Goal: Task Accomplishment & Management: Complete application form

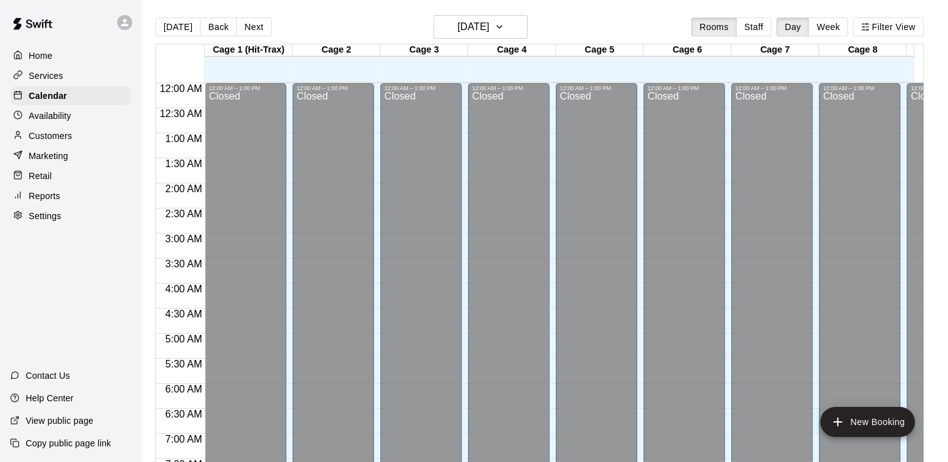
scroll to position [770, 0]
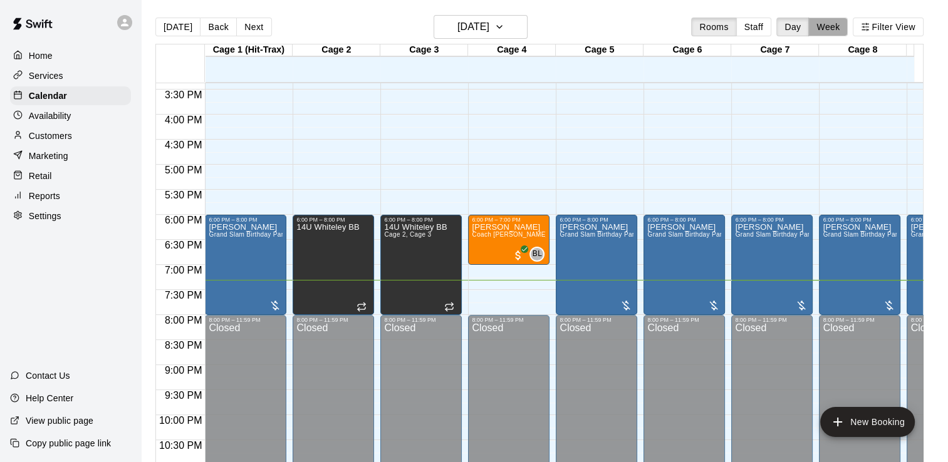
click at [840, 27] on button "Week" at bounding box center [827, 27] width 39 height 19
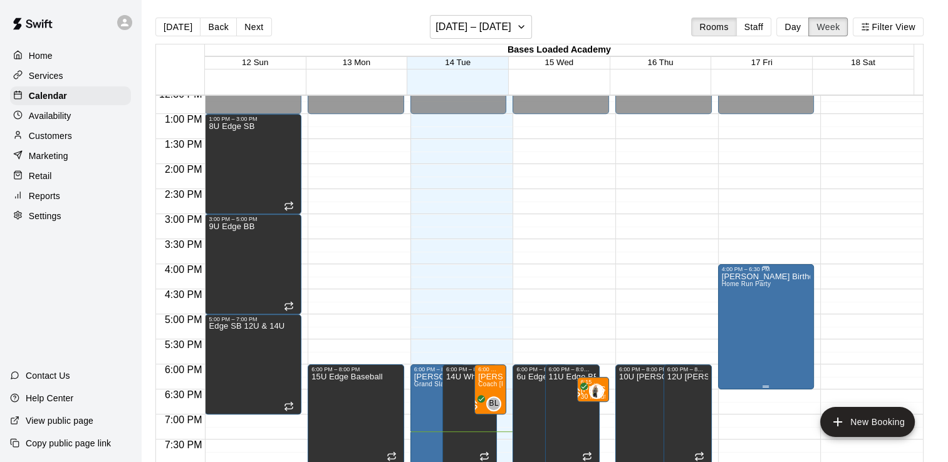
scroll to position [696, 0]
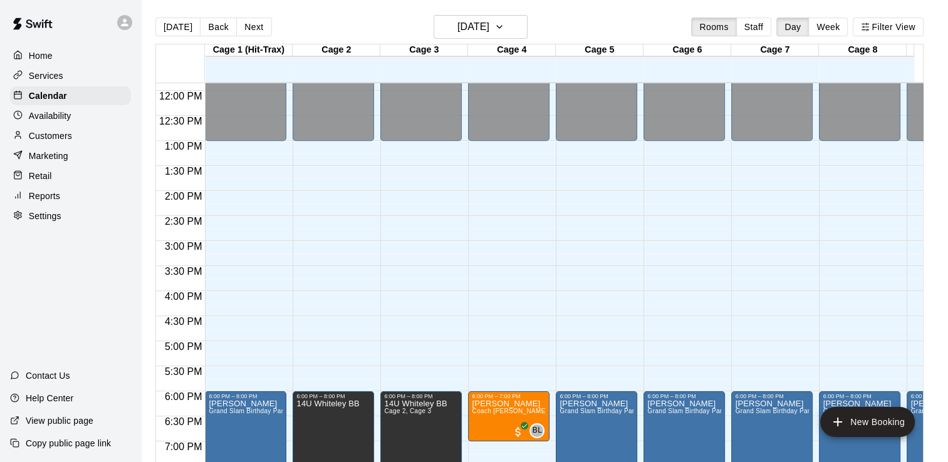
scroll to position [583, 0]
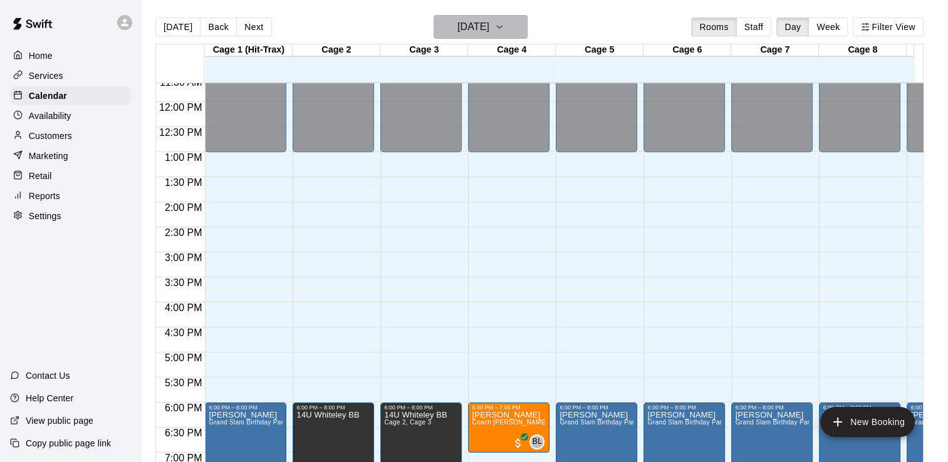
click at [504, 22] on icon "button" at bounding box center [499, 26] width 10 height 15
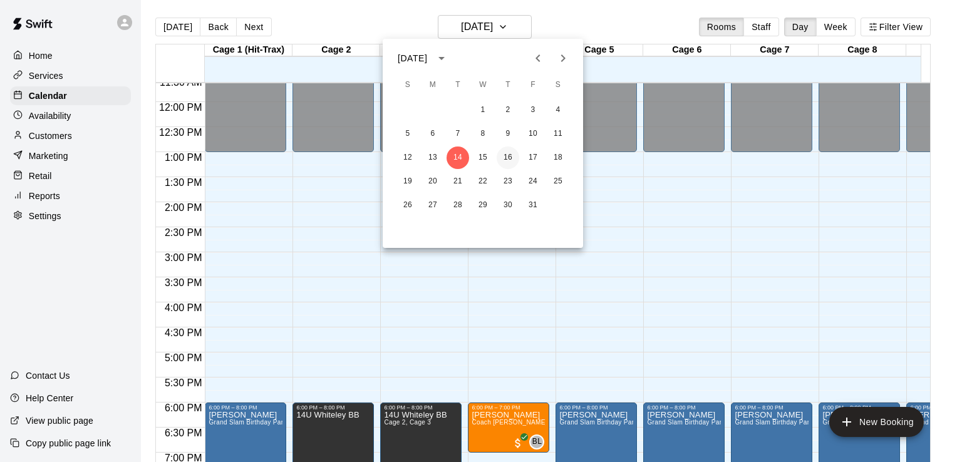
click at [515, 157] on button "16" at bounding box center [508, 158] width 23 height 23
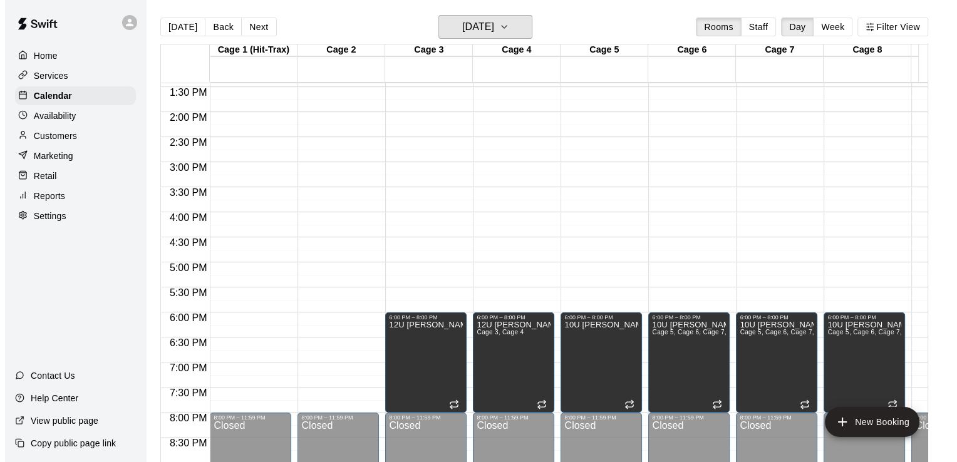
scroll to position [645, 0]
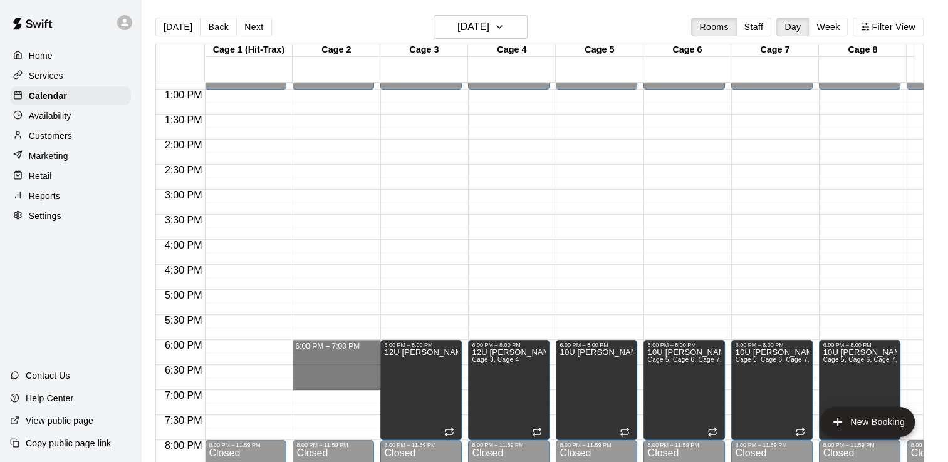
drag, startPoint x: 350, startPoint y: 342, endPoint x: 343, endPoint y: 386, distance: 44.4
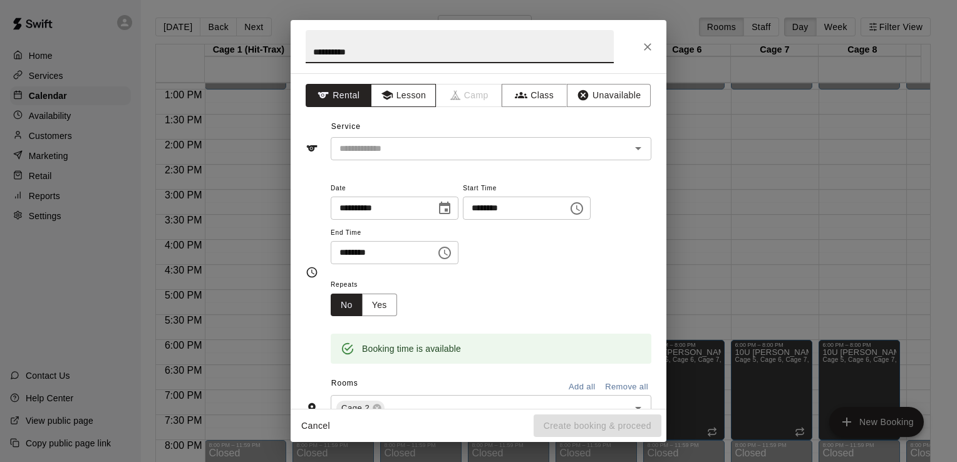
type input "**********"
click at [408, 101] on button "Lesson" at bounding box center [404, 95] width 66 height 23
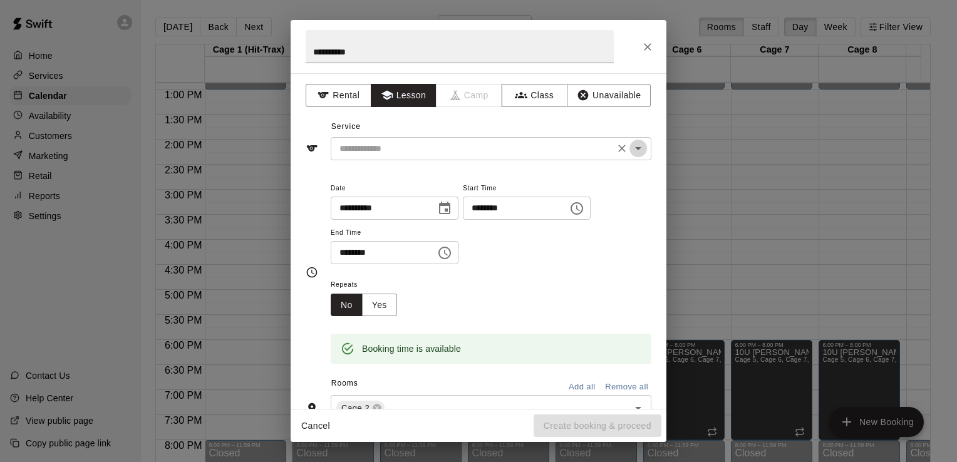
click at [631, 155] on icon "Open" at bounding box center [638, 148] width 15 height 15
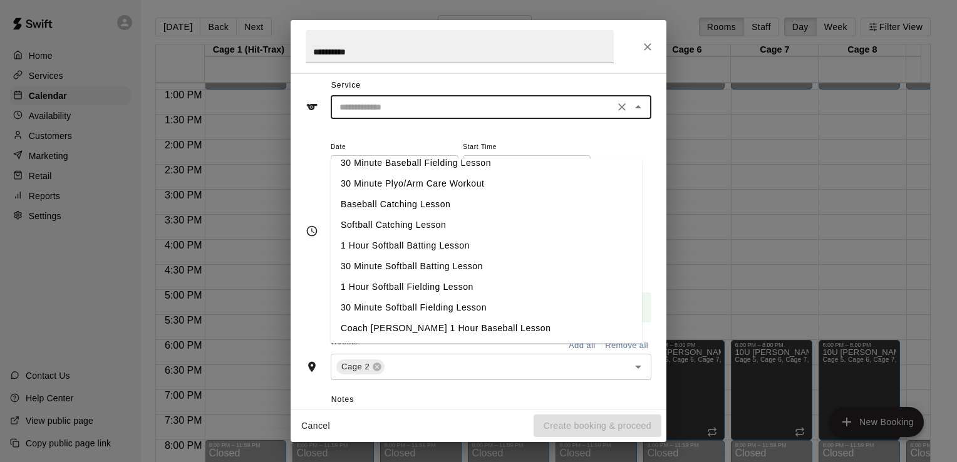
scroll to position [63, 0]
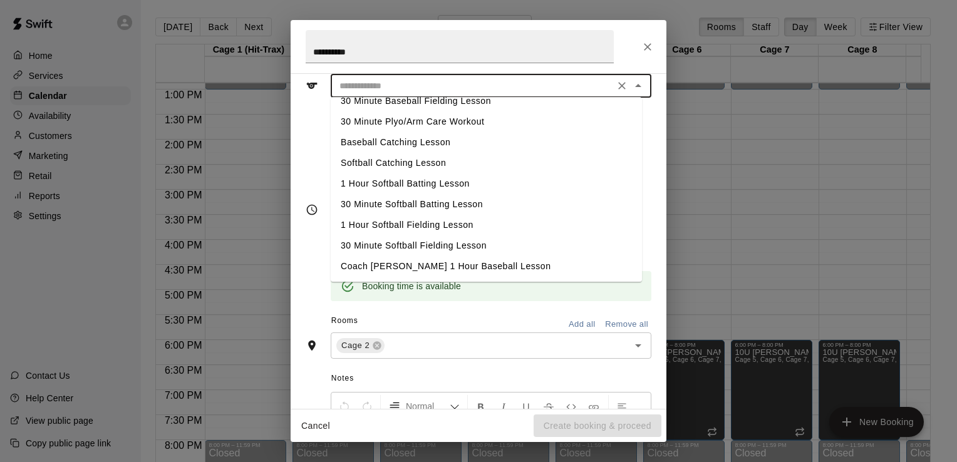
click at [423, 265] on li "Coach [PERSON_NAME] 1 Hour Baseball Lesson" at bounding box center [486, 266] width 311 height 21
type input "**********"
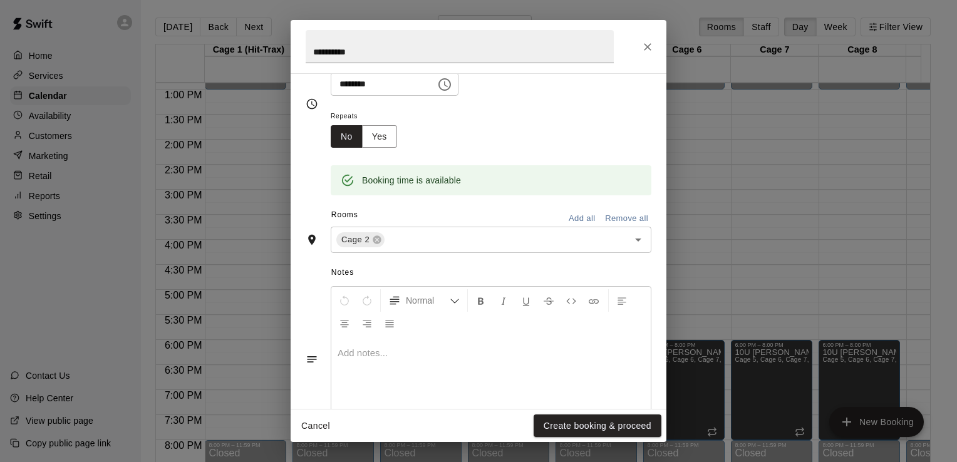
scroll to position [188, 0]
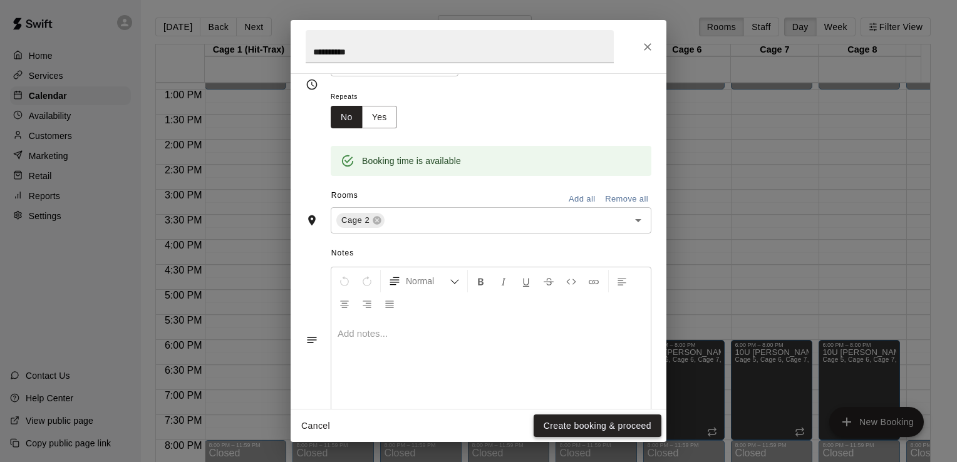
click at [596, 423] on button "Create booking & proceed" at bounding box center [598, 426] width 128 height 23
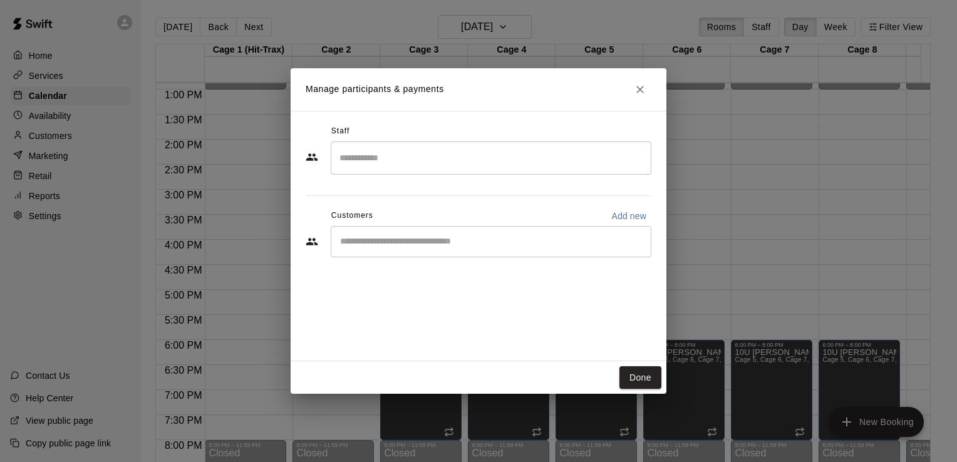
click at [411, 162] on input "Search staff" at bounding box center [490, 158] width 309 height 22
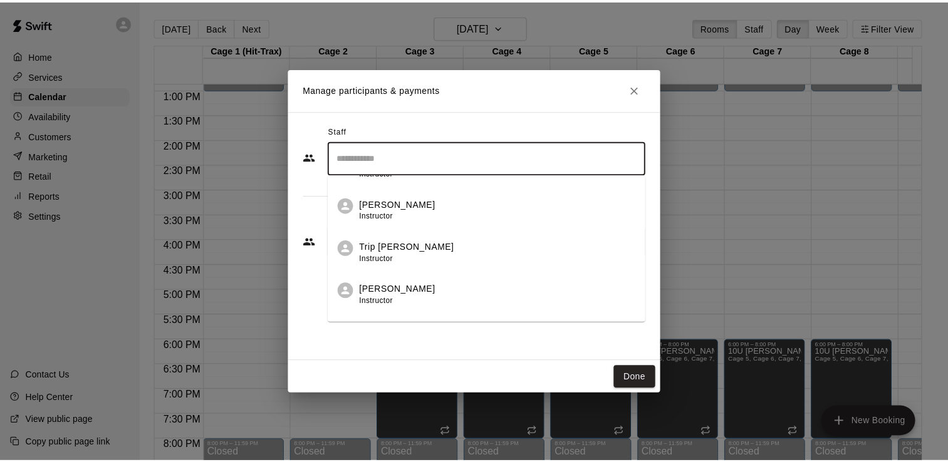
scroll to position [125, 0]
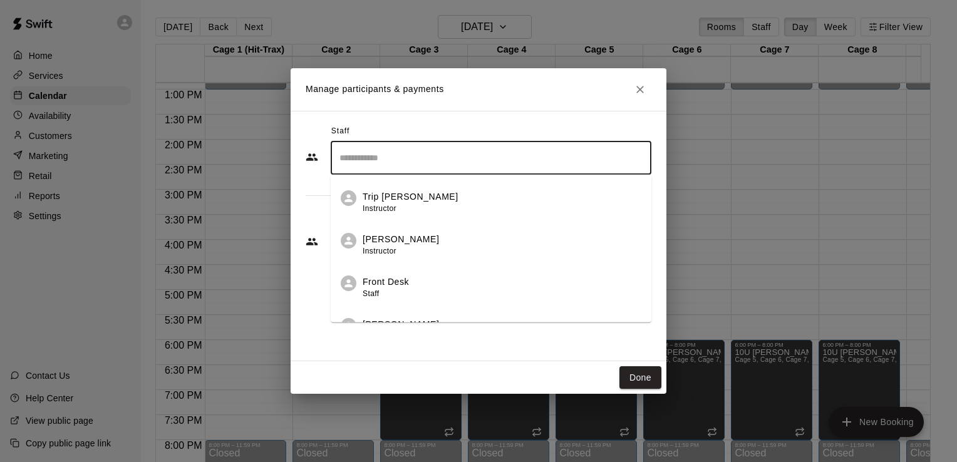
click at [416, 239] on p "Brent Leffingwell" at bounding box center [401, 239] width 76 height 13
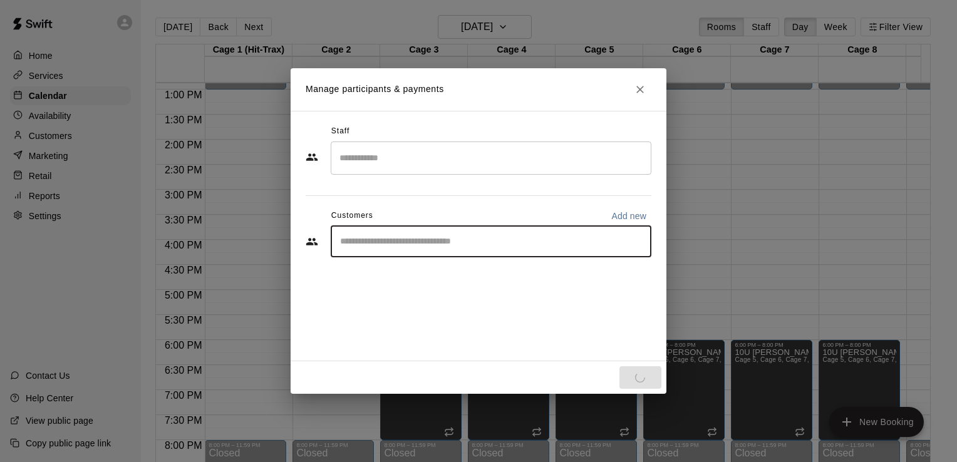
click at [412, 245] on input "Start typing to search customers..." at bounding box center [490, 242] width 309 height 13
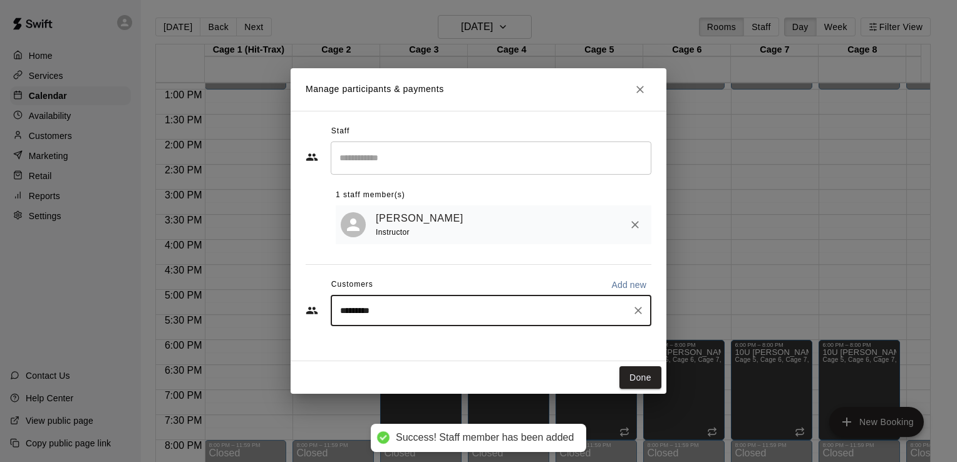
type input "**********"
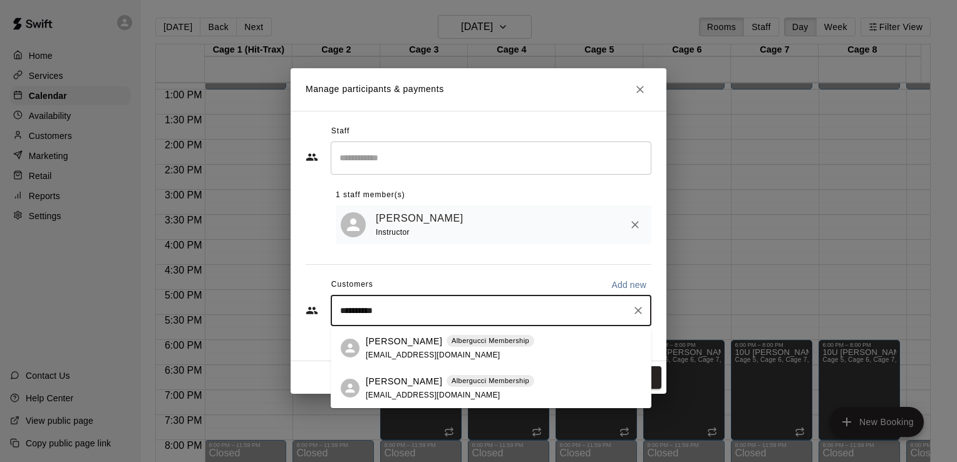
click at [396, 340] on p "Noah Albergucci" at bounding box center [404, 341] width 76 height 13
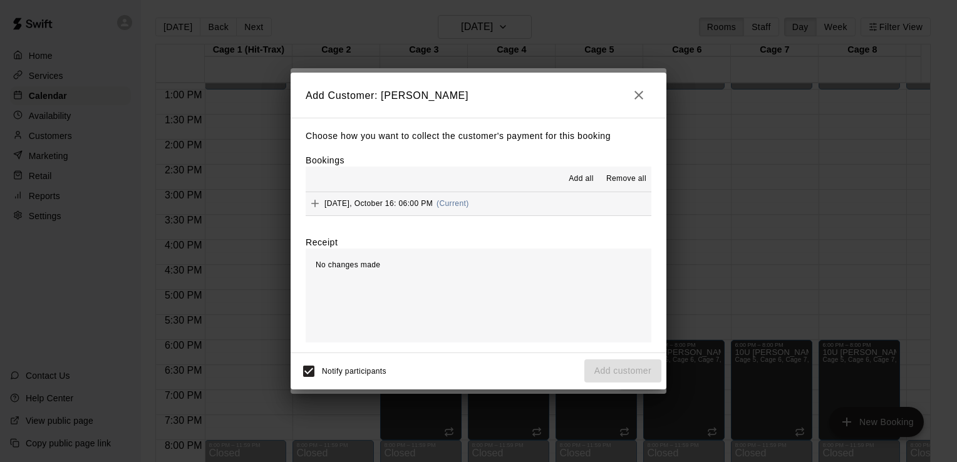
click at [426, 207] on span "Thursday, October 16: 06:00 PM" at bounding box center [378, 203] width 108 height 9
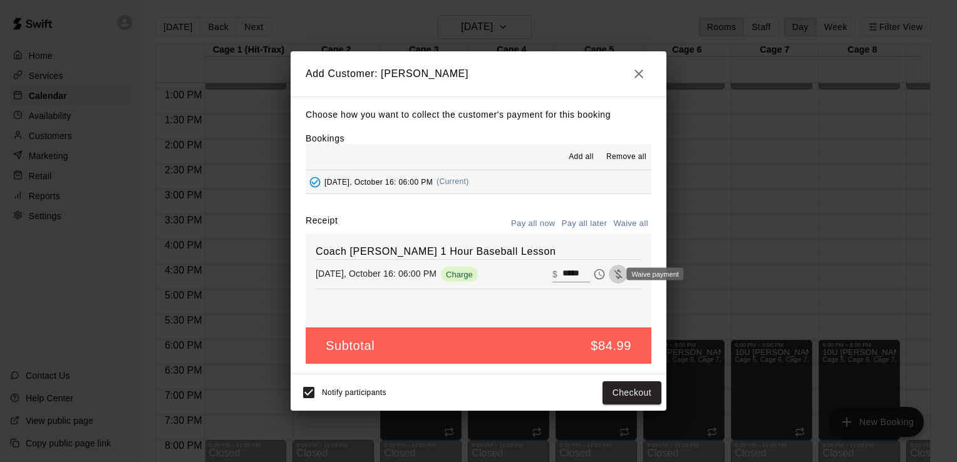
click at [614, 278] on icon "Waive payment" at bounding box center [618, 274] width 8 height 9
type input "*"
click at [609, 274] on span "Waive payment" at bounding box center [618, 273] width 19 height 11
click at [629, 391] on button "Add customer" at bounding box center [622, 392] width 77 height 23
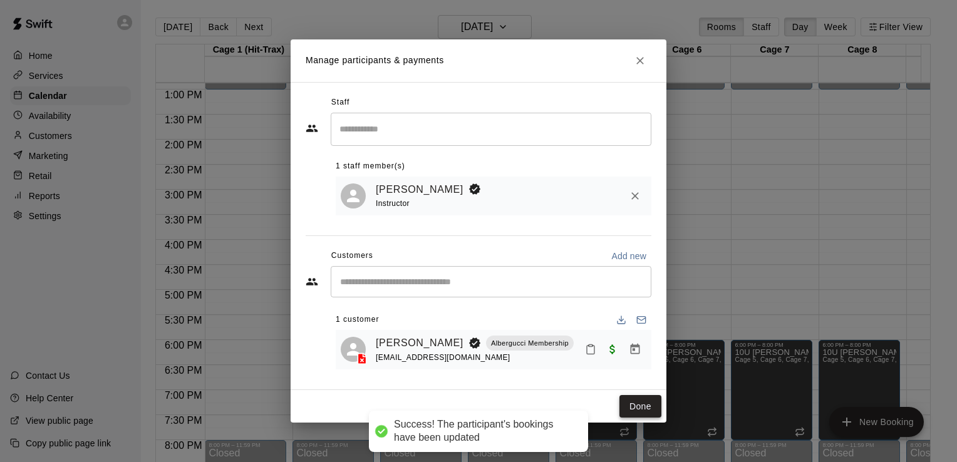
click at [643, 407] on button "Done" at bounding box center [641, 406] width 42 height 23
